Goal: Information Seeking & Learning: Learn about a topic

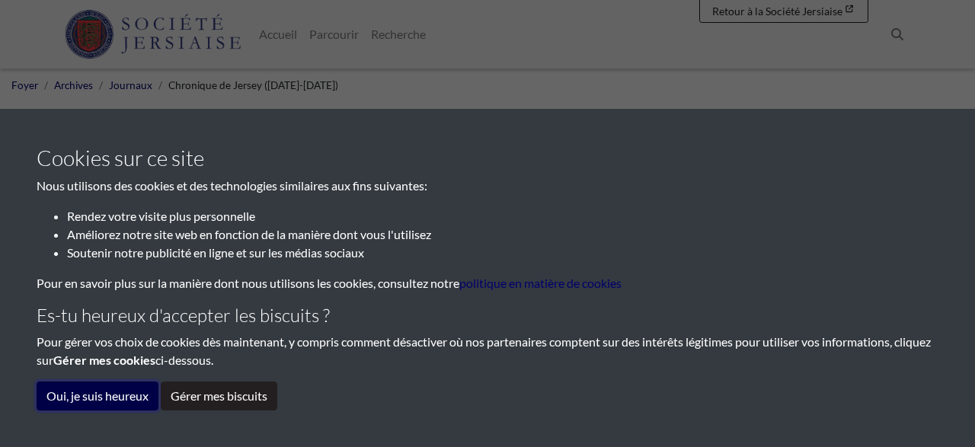
click at [118, 395] on button "Oui, je suis heureux" at bounding box center [98, 396] width 122 height 29
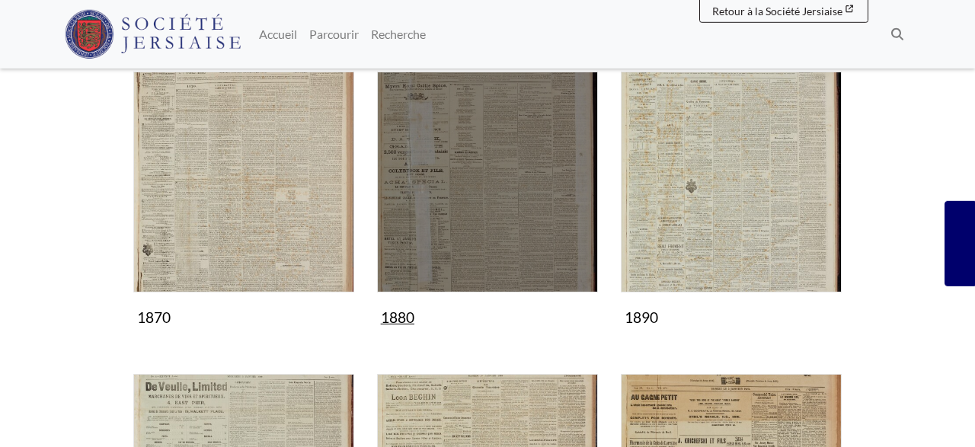
scroll to position [1030, 0]
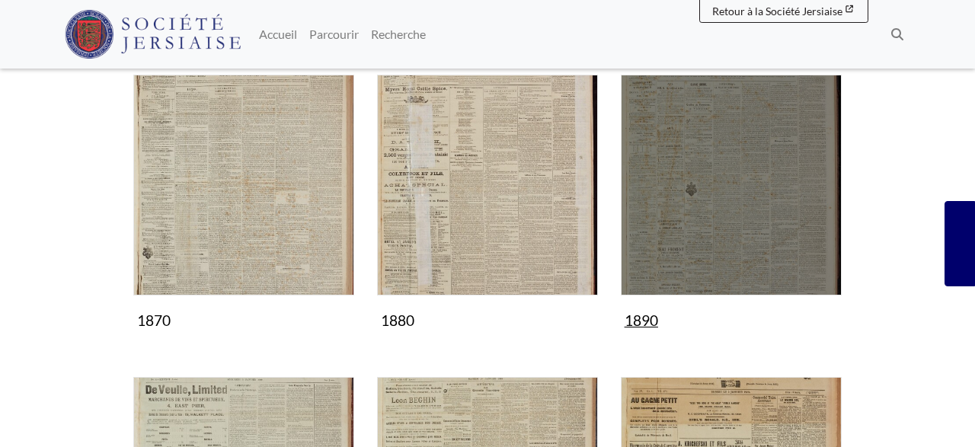
click at [712, 202] on img "Subcollection" at bounding box center [731, 185] width 221 height 221
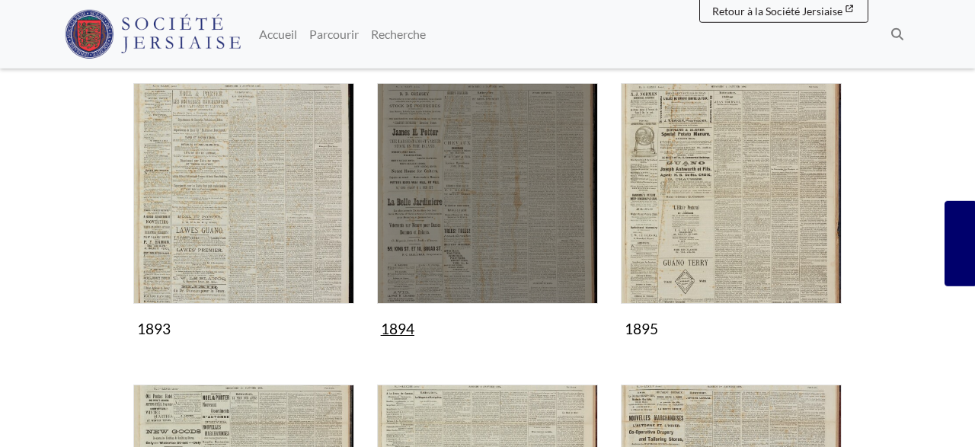
scroll to position [555, 0]
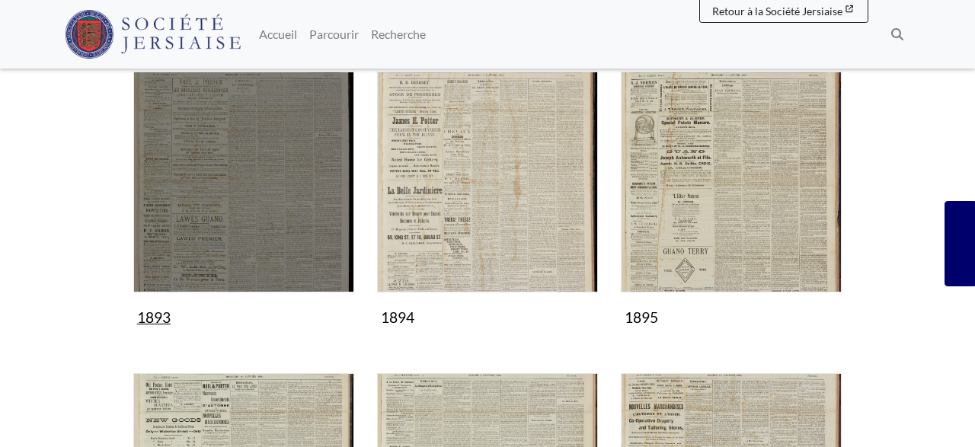
click at [275, 238] on img "Subcollection" at bounding box center [243, 182] width 221 height 221
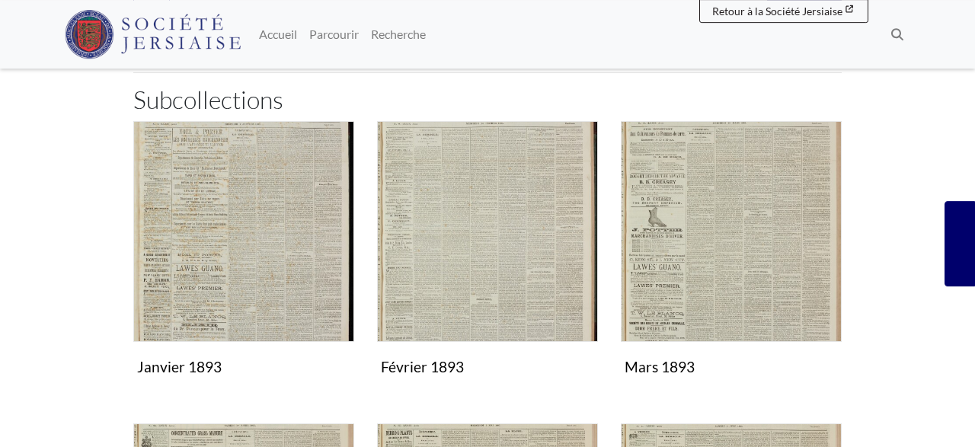
scroll to position [238, 0]
